Goal: Information Seeking & Learning: Learn about a topic

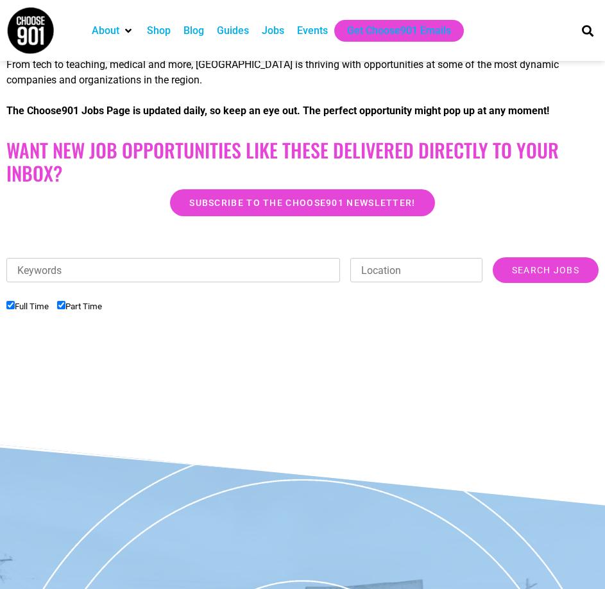
scroll to position [256, 0]
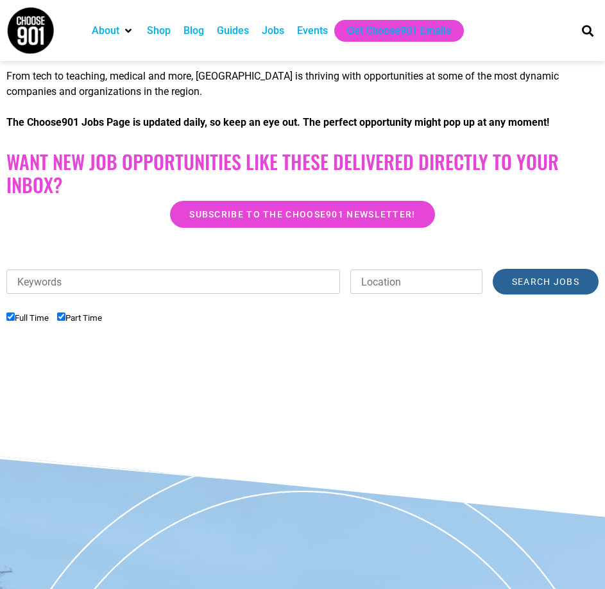
click at [524, 295] on input "Search Jobs" at bounding box center [546, 282] width 106 height 26
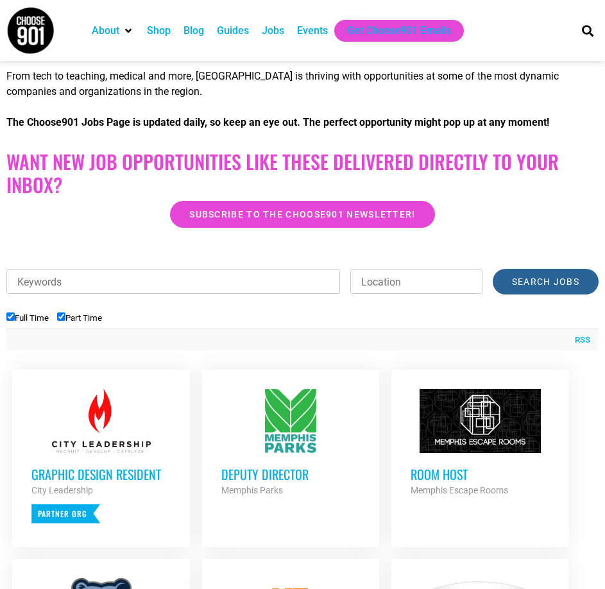
click at [538, 295] on input "Search Jobs" at bounding box center [546, 282] width 106 height 26
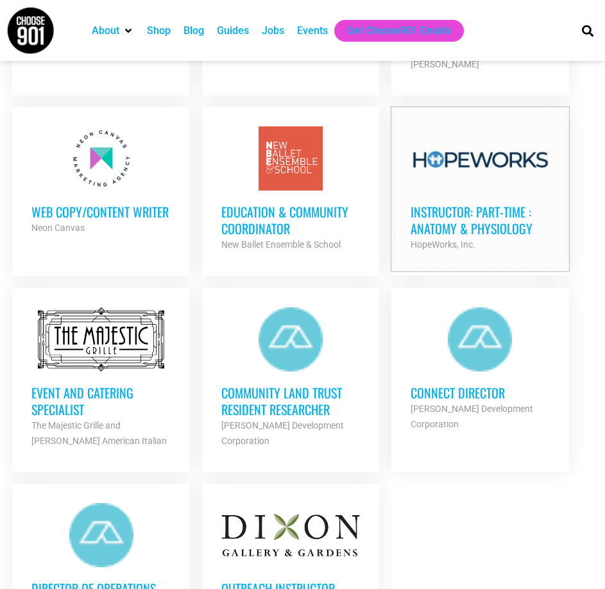
scroll to position [1347, 0]
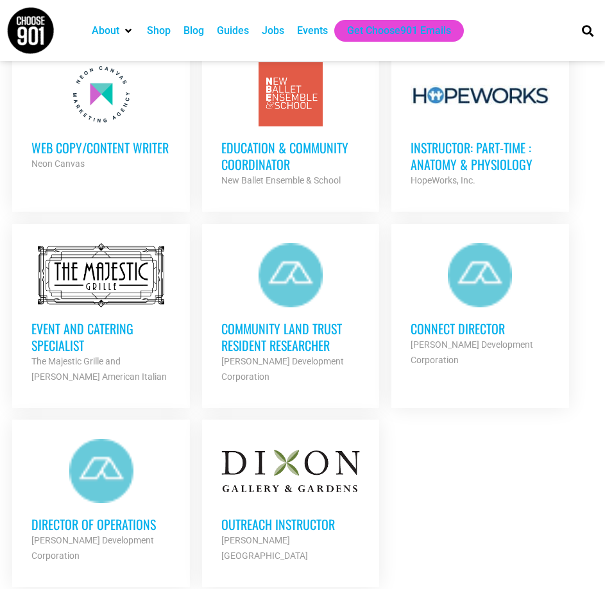
click at [302, 354] on h3 "Community Land Trust Resident Researcher" at bounding box center [290, 336] width 139 height 33
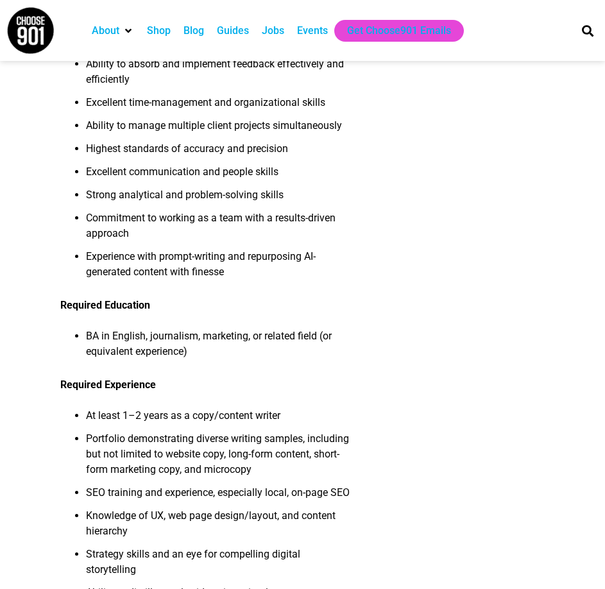
scroll to position [770, 0]
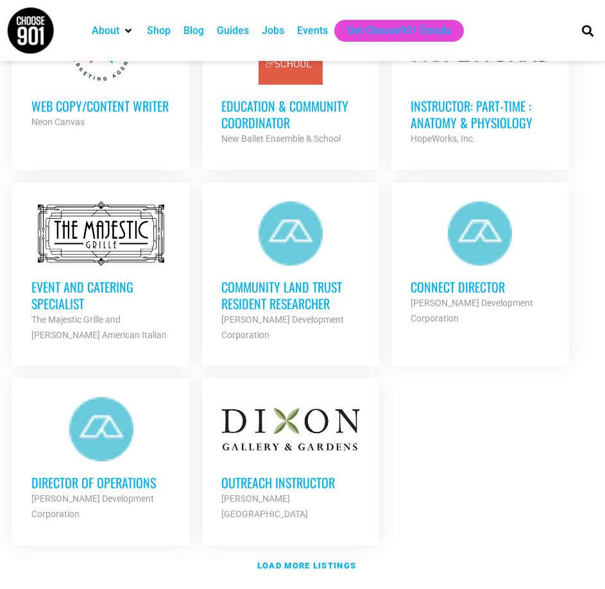
scroll to position [1411, 0]
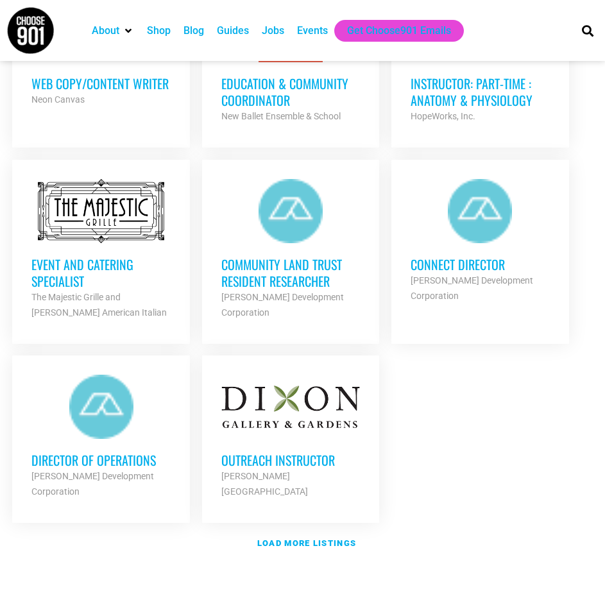
click at [485, 273] on h3 "Connect Director" at bounding box center [480, 264] width 139 height 17
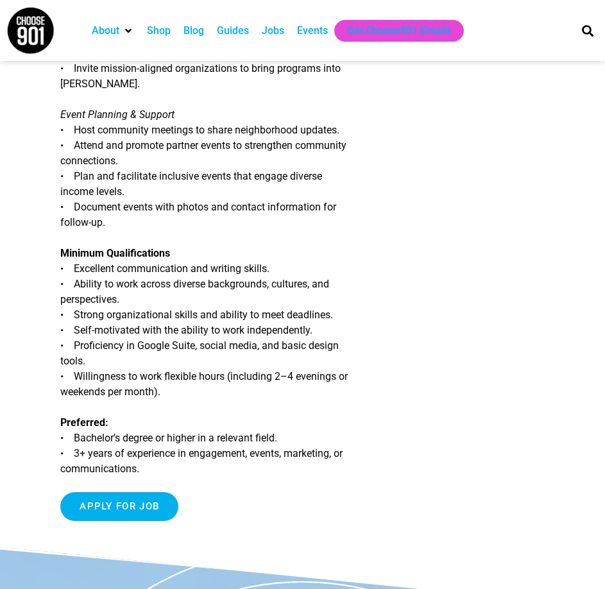
scroll to position [834, 0]
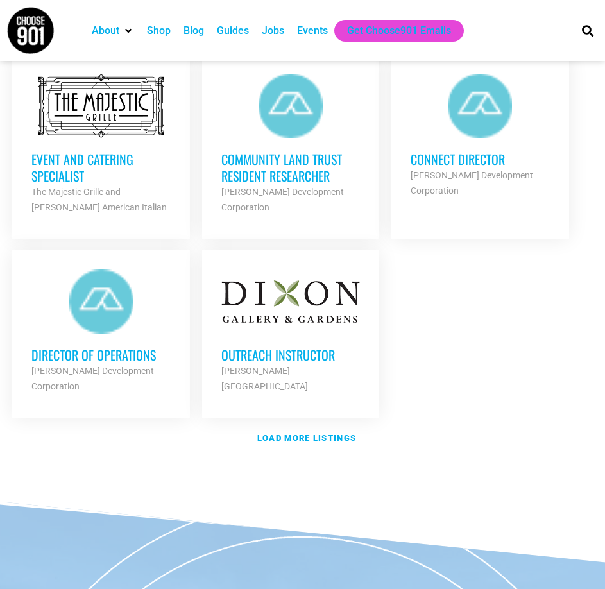
scroll to position [1540, 0]
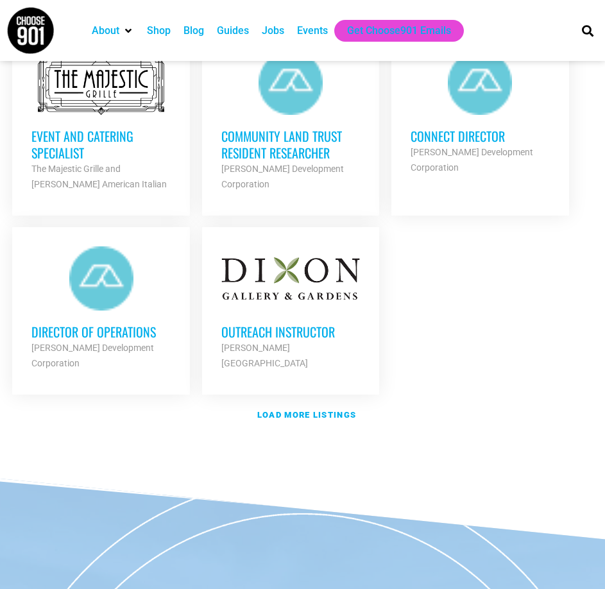
click at [309, 340] on h3 "Outreach Instructor" at bounding box center [290, 331] width 139 height 17
